Goal: Navigation & Orientation: Find specific page/section

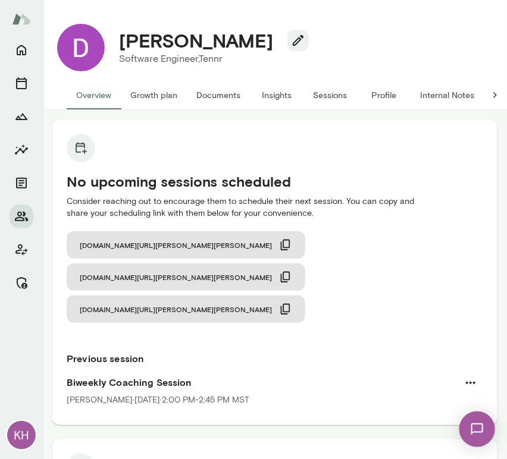
click at [334, 89] on button "Sessions" at bounding box center [331, 95] width 54 height 29
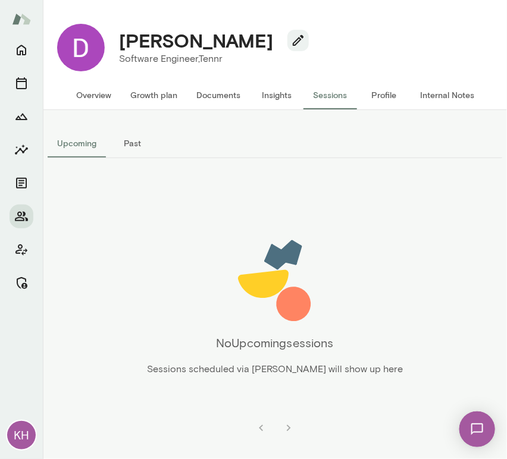
click at [139, 149] on button "Past" at bounding box center [133, 143] width 54 height 29
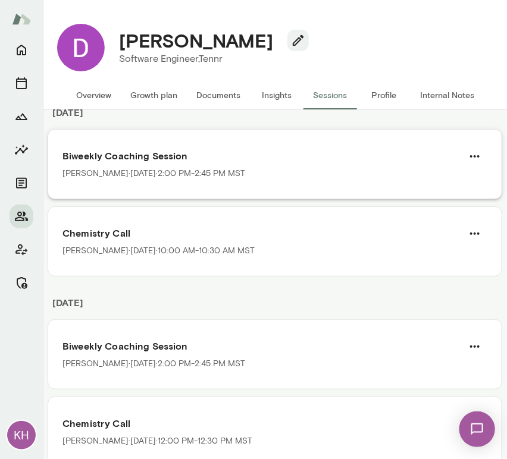
scroll to position [71, 0]
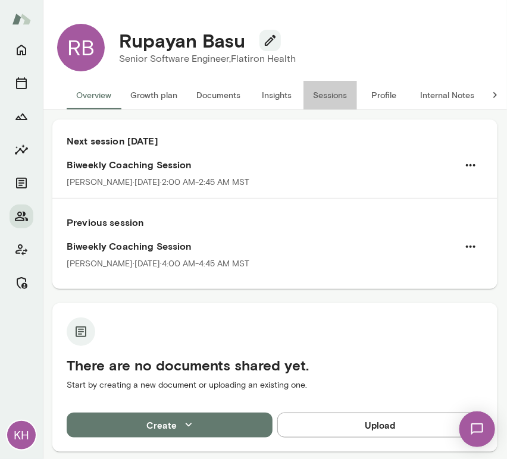
click at [330, 100] on button "Sessions" at bounding box center [331, 95] width 54 height 29
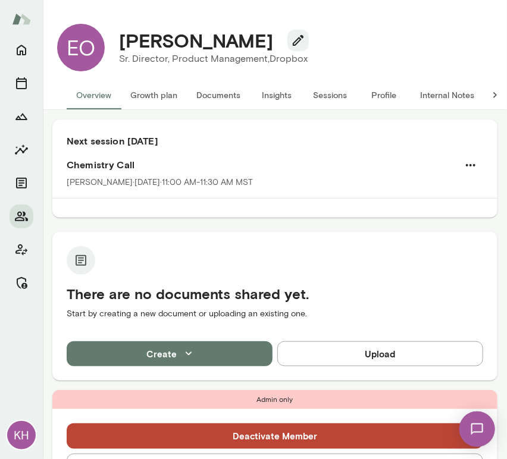
click at [338, 88] on button "Sessions" at bounding box center [331, 95] width 54 height 29
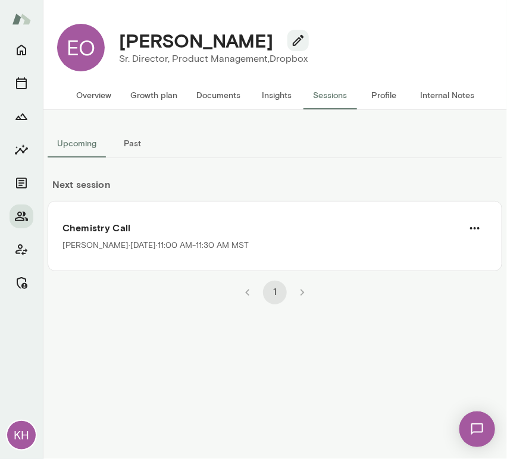
click at [83, 97] on button "Overview" at bounding box center [94, 95] width 54 height 29
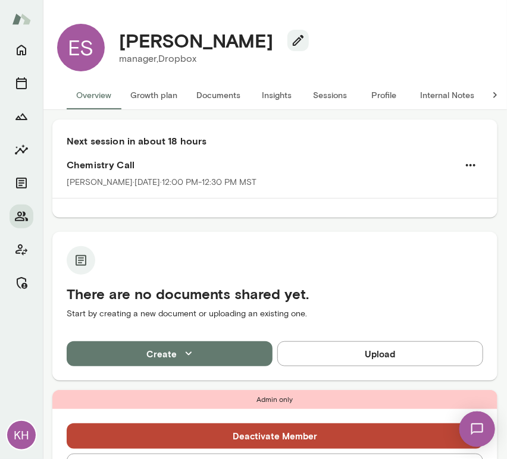
click at [330, 100] on button "Sessions" at bounding box center [331, 95] width 54 height 29
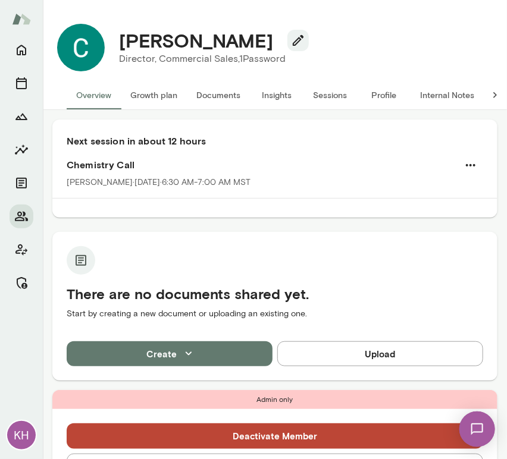
click at [330, 92] on button "Sessions" at bounding box center [331, 95] width 54 height 29
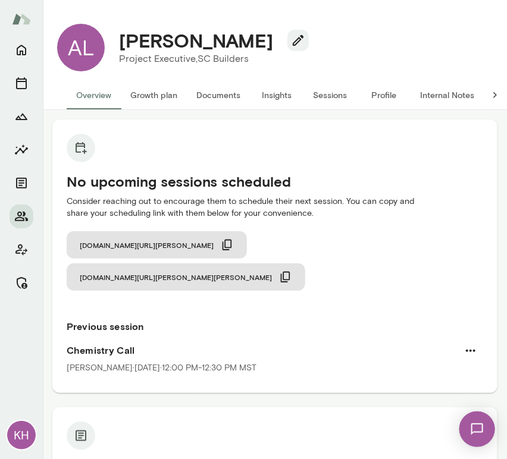
click at [320, 96] on button "Sessions" at bounding box center [331, 95] width 54 height 29
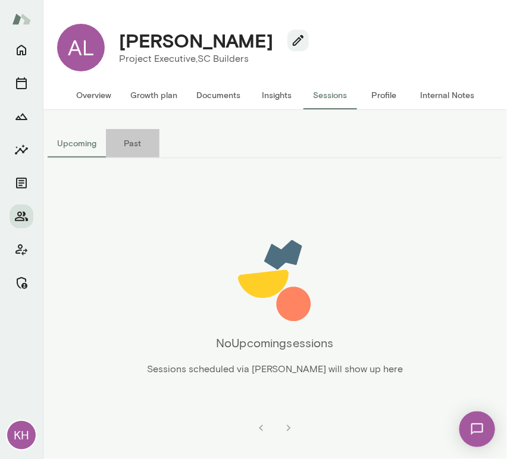
click at [132, 145] on button "Past" at bounding box center [133, 143] width 54 height 29
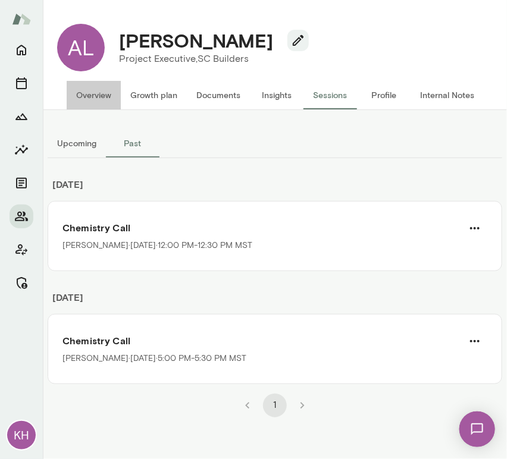
click at [98, 89] on button "Overview" at bounding box center [94, 95] width 54 height 29
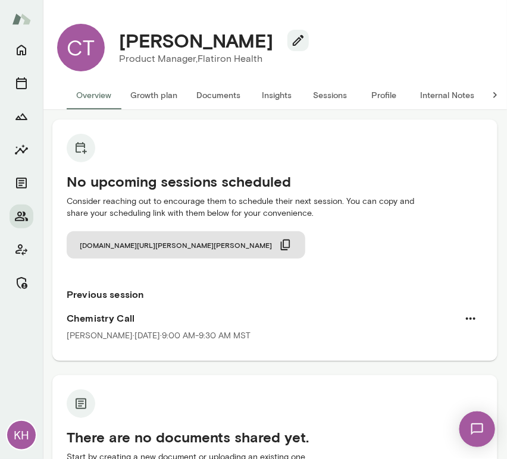
click at [323, 101] on button "Sessions" at bounding box center [331, 95] width 54 height 29
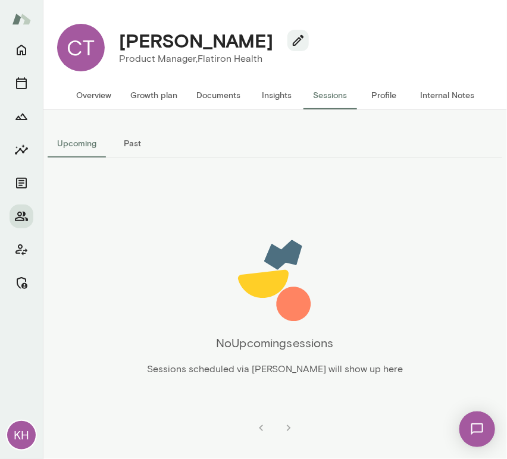
click at [138, 139] on button "Past" at bounding box center [133, 143] width 54 height 29
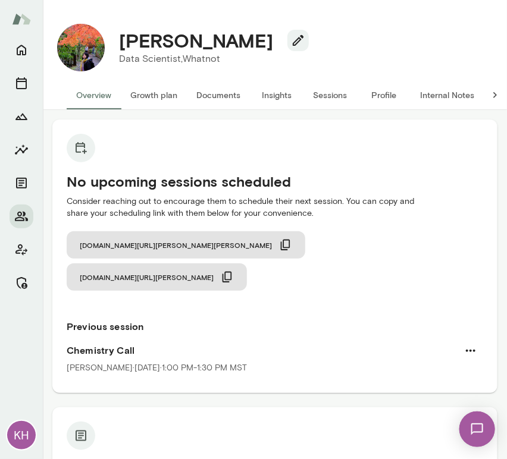
click at [344, 94] on button "Sessions" at bounding box center [331, 95] width 54 height 29
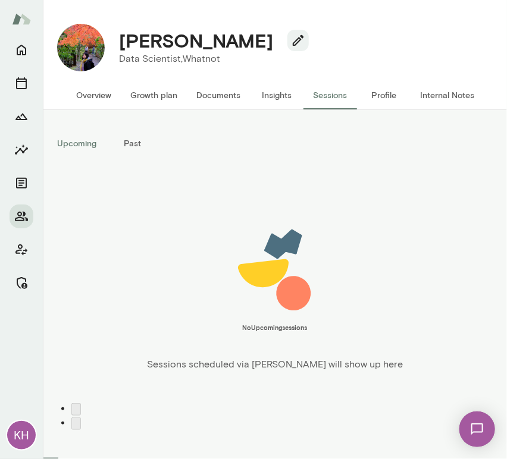
click at [138, 142] on button "Past" at bounding box center [133, 143] width 54 height 29
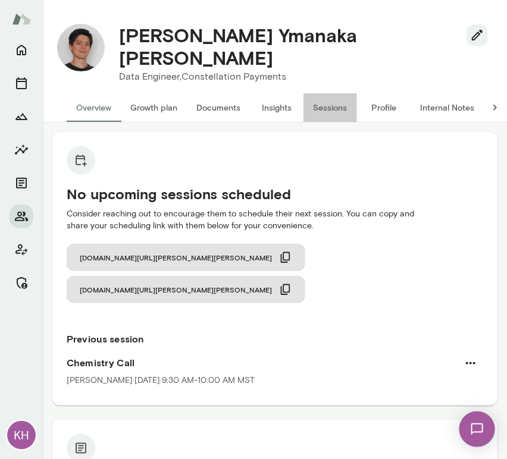
click at [324, 93] on button "Sessions" at bounding box center [331, 107] width 54 height 29
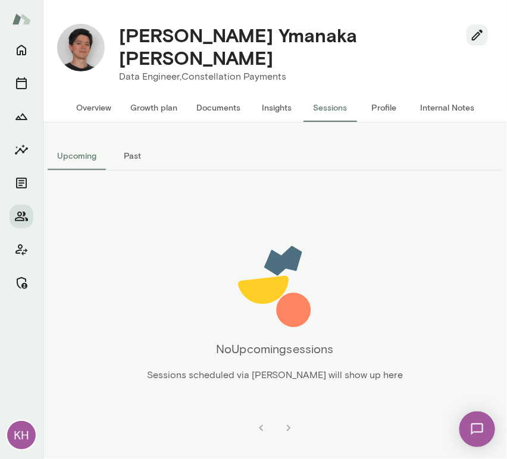
click at [135, 149] on button "Past" at bounding box center [133, 156] width 54 height 29
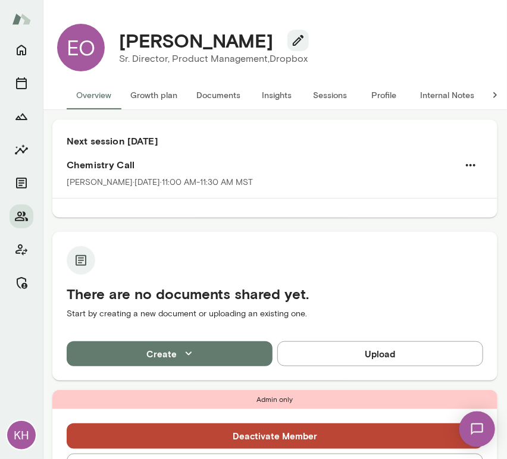
click at [321, 97] on button "Sessions" at bounding box center [331, 95] width 54 height 29
